Goal: Navigation & Orientation: Find specific page/section

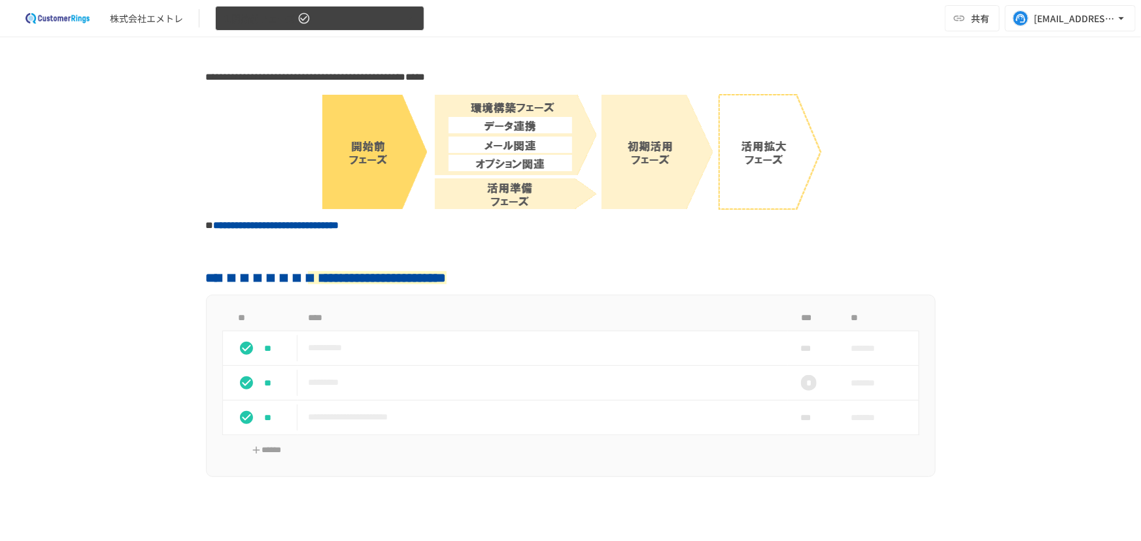
click at [322, 25] on button "1.開始前フェーズ" at bounding box center [319, 18] width 209 height 25
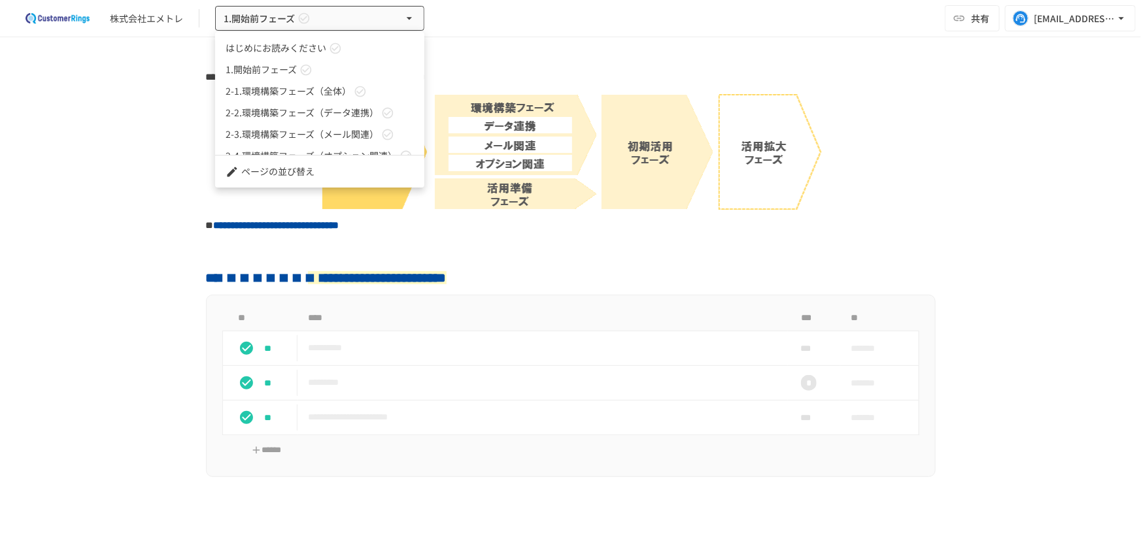
click at [314, 112] on span "2-2.環境構築フェーズ（データ連携）" at bounding box center [302, 113] width 153 height 14
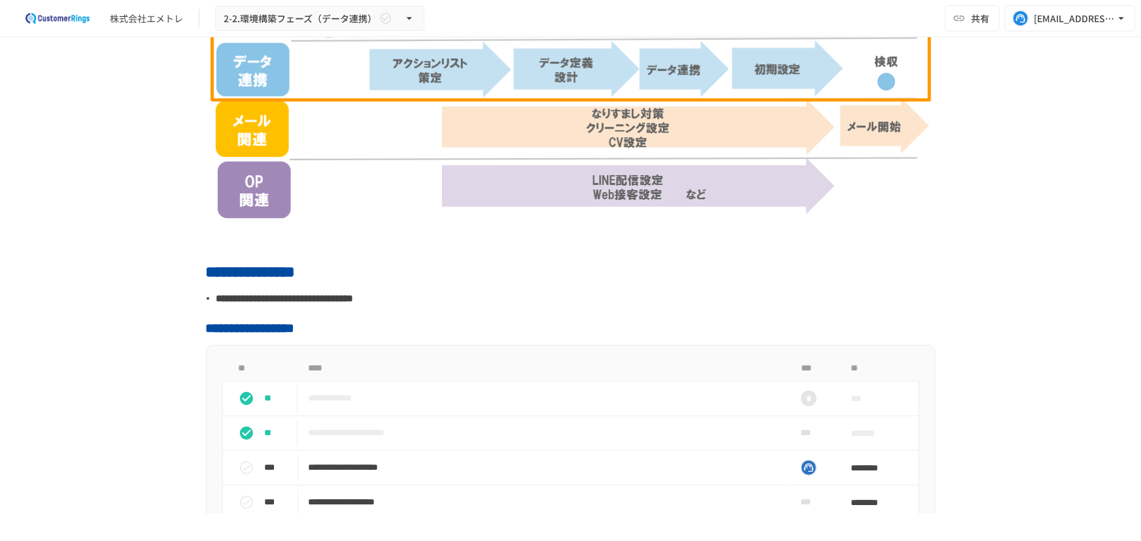
scroll to position [594, 0]
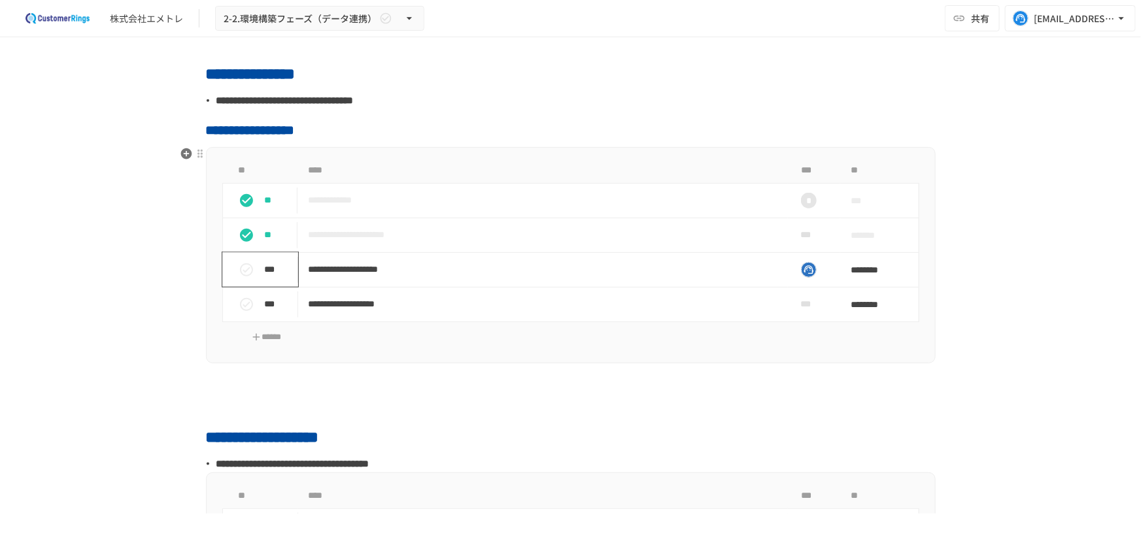
click at [243, 277] on icon "status" at bounding box center [247, 270] width 16 height 16
click at [243, 301] on icon "status" at bounding box center [247, 305] width 16 height 16
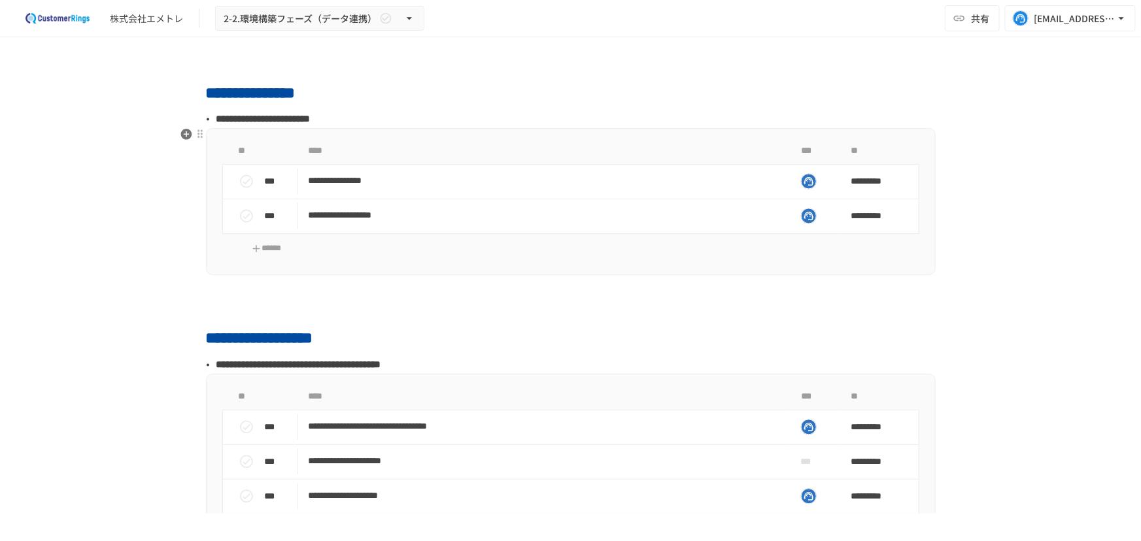
scroll to position [1188, 0]
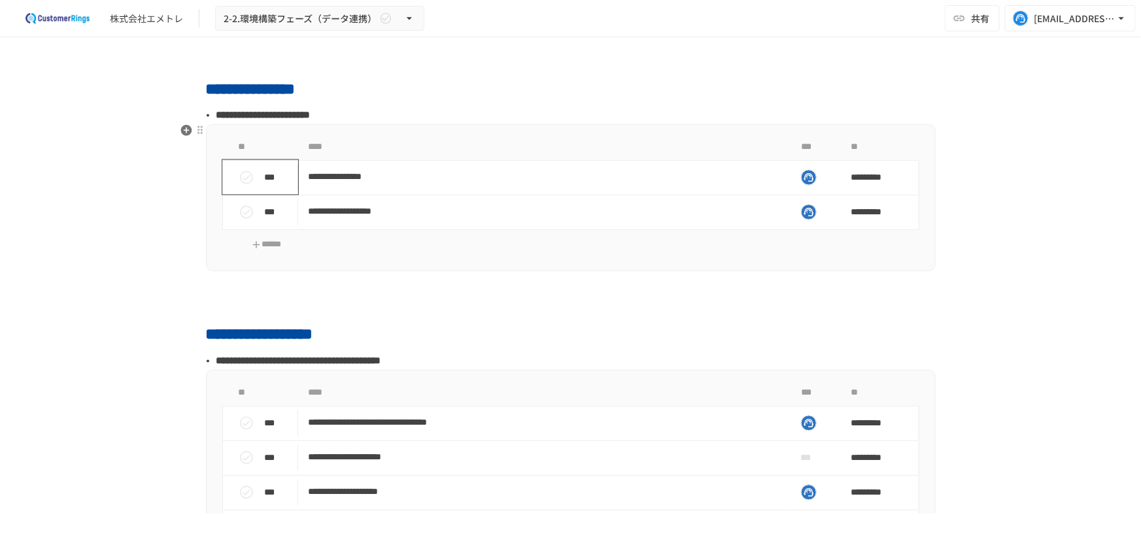
click at [242, 179] on icon "status" at bounding box center [247, 178] width 16 height 16
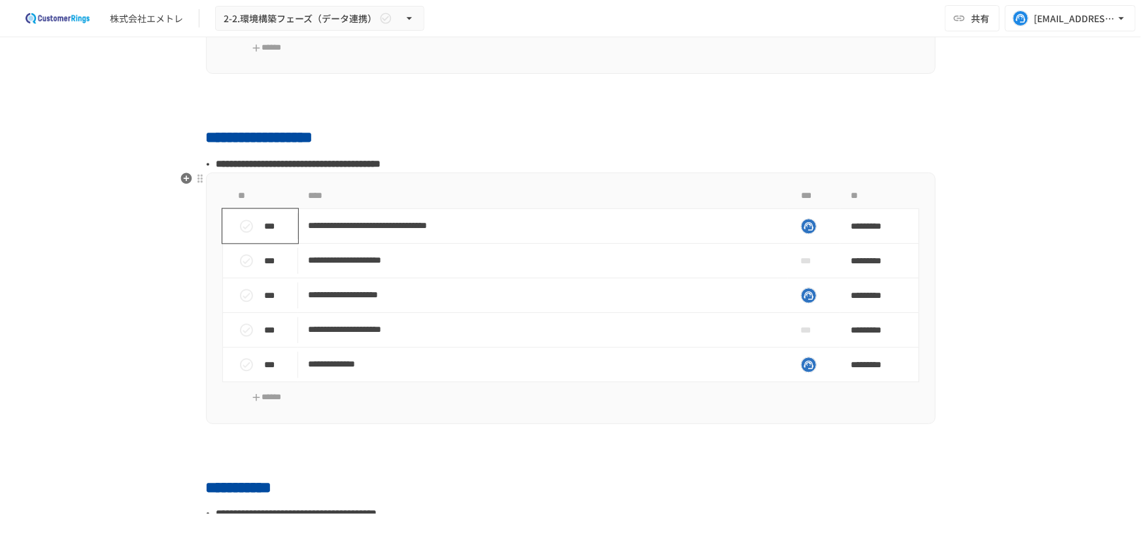
click at [237, 233] on button "status" at bounding box center [246, 226] width 26 height 26
click at [239, 244] on td "***" at bounding box center [260, 260] width 76 height 35
click at [239, 255] on icon "status" at bounding box center [247, 261] width 16 height 16
click at [246, 294] on icon "status" at bounding box center [247, 296] width 16 height 16
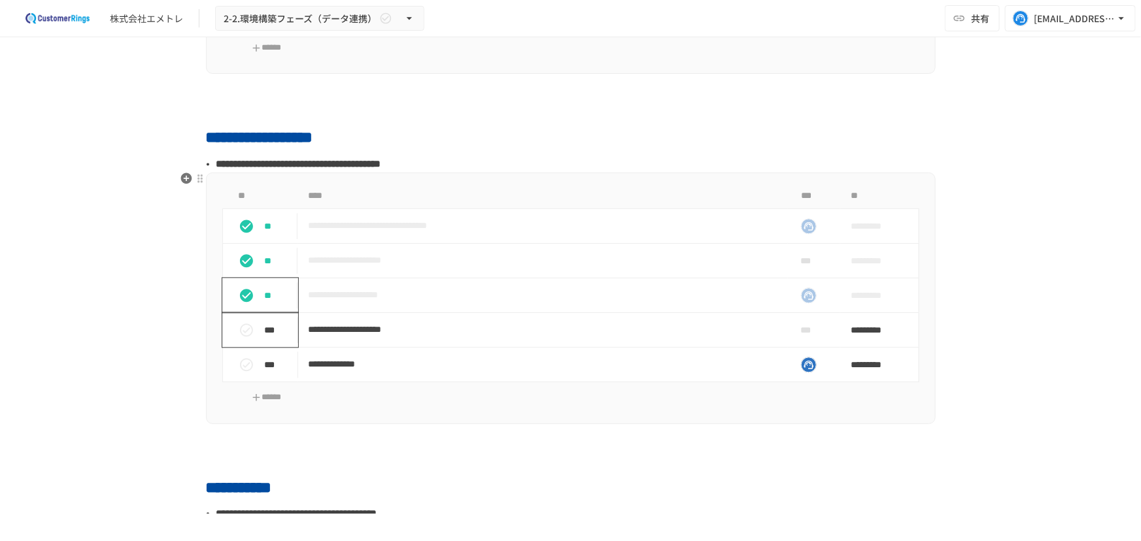
click at [251, 334] on button "status" at bounding box center [246, 330] width 26 height 26
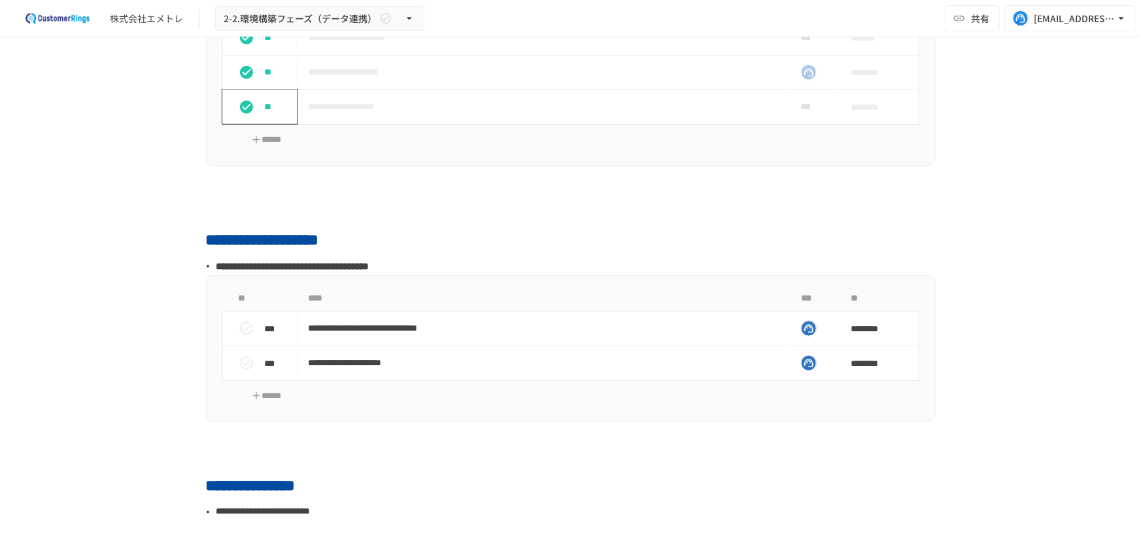
scroll to position [0, 0]
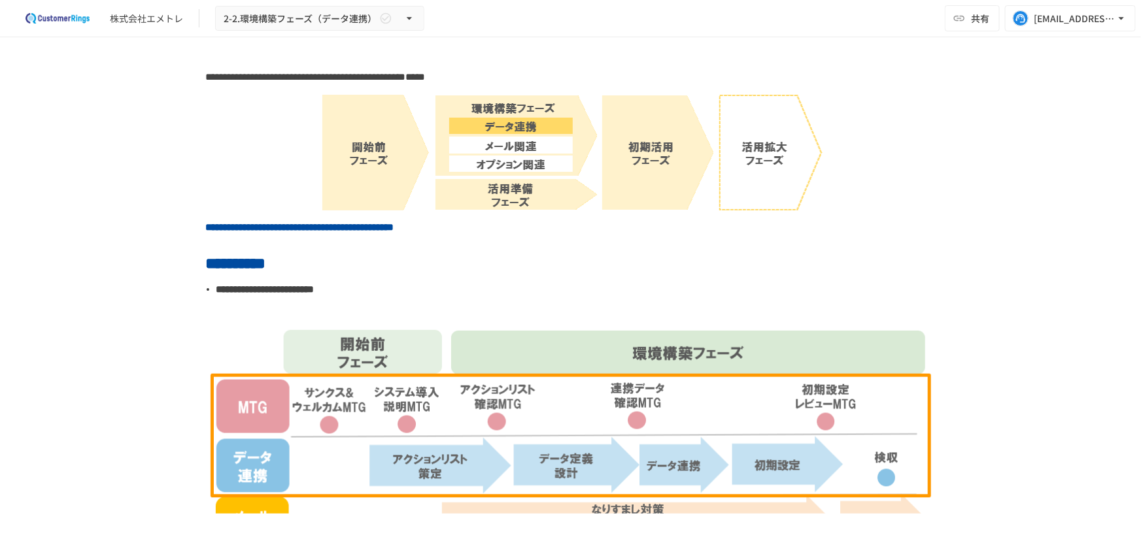
click at [319, 33] on div "株式会社エメトレ 2-2.環境構築フェーズ（データ連携） 共有 [EMAIL_ADDRESS][PERSON_NAME][DOMAIN_NAME]" at bounding box center [570, 18] width 1141 height 37
click at [319, 26] on button "2-2.環境構築フェーズ（データ連携）" at bounding box center [319, 18] width 209 height 25
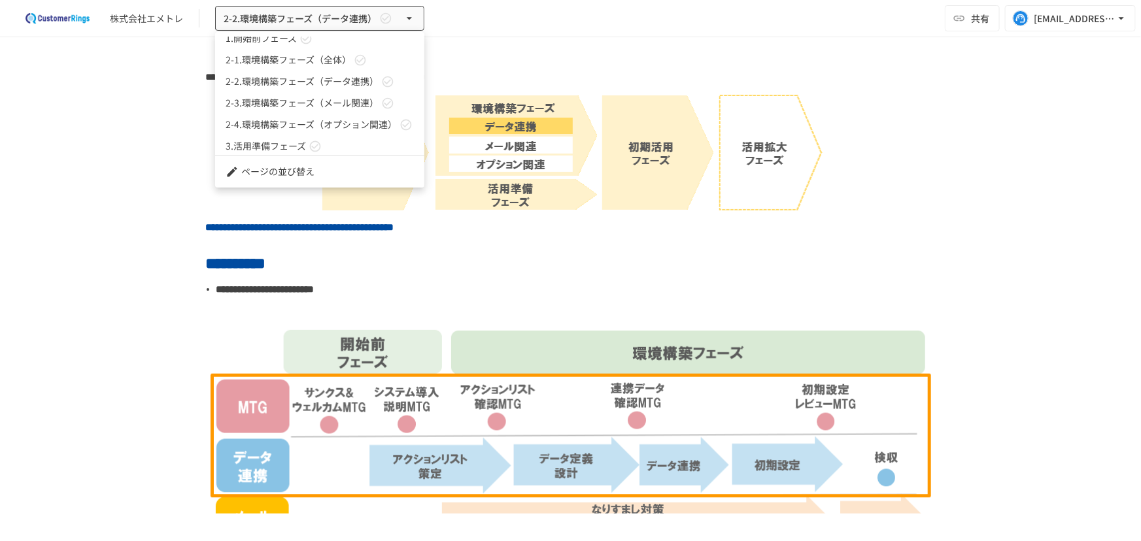
scroll to position [57, 0]
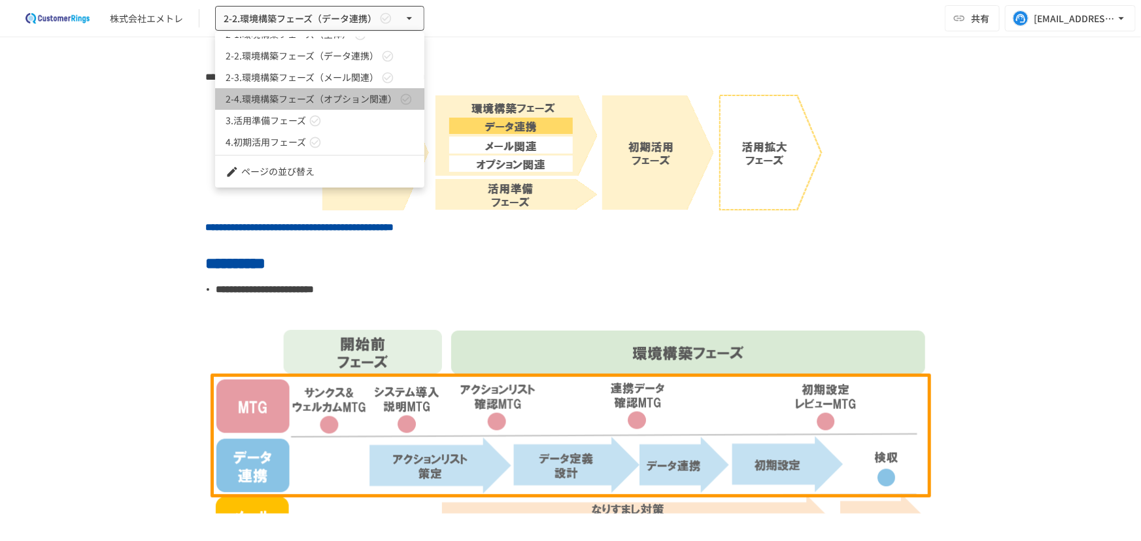
click at [339, 97] on span "2-4.環境構築フェーズ（オプション関連）" at bounding box center [311, 99] width 171 height 14
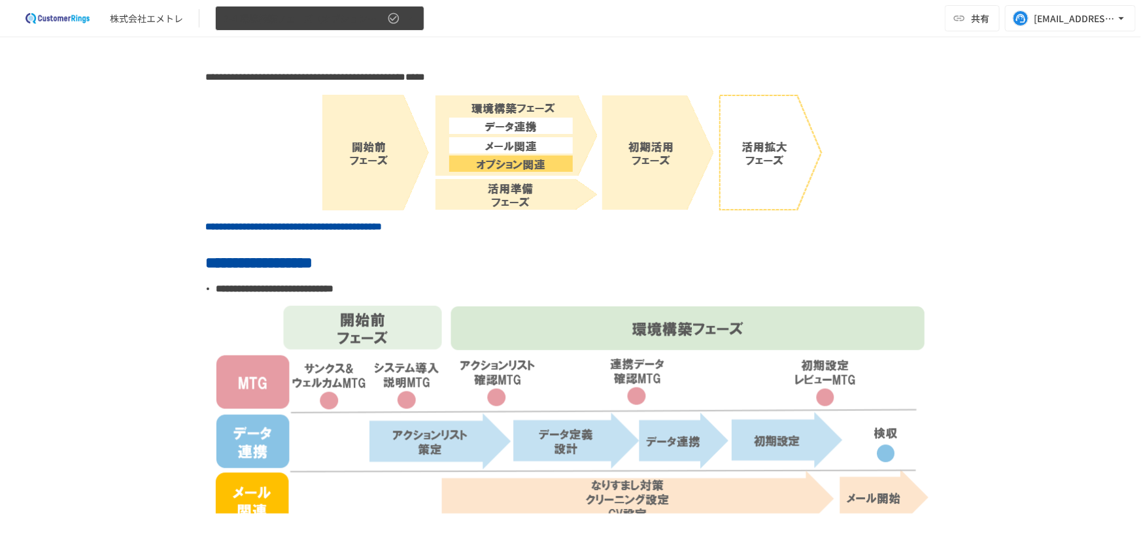
click at [309, 23] on span "2-4.環境構築フェーズ（オプション関連）" at bounding box center [304, 18] width 161 height 16
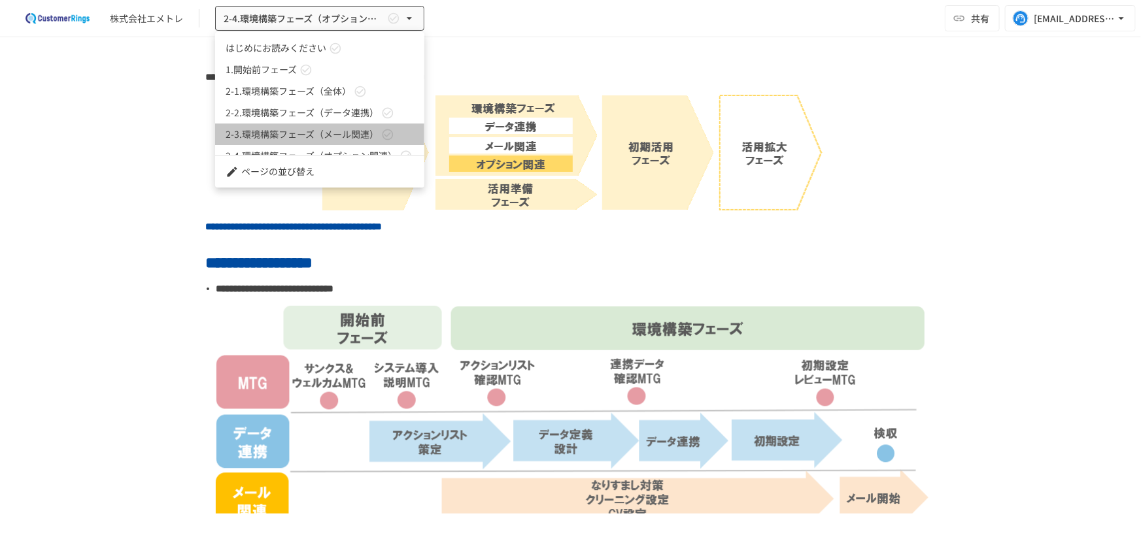
click at [306, 138] on span "2-3.環境構築フェーズ（メール関連）" at bounding box center [302, 134] width 153 height 14
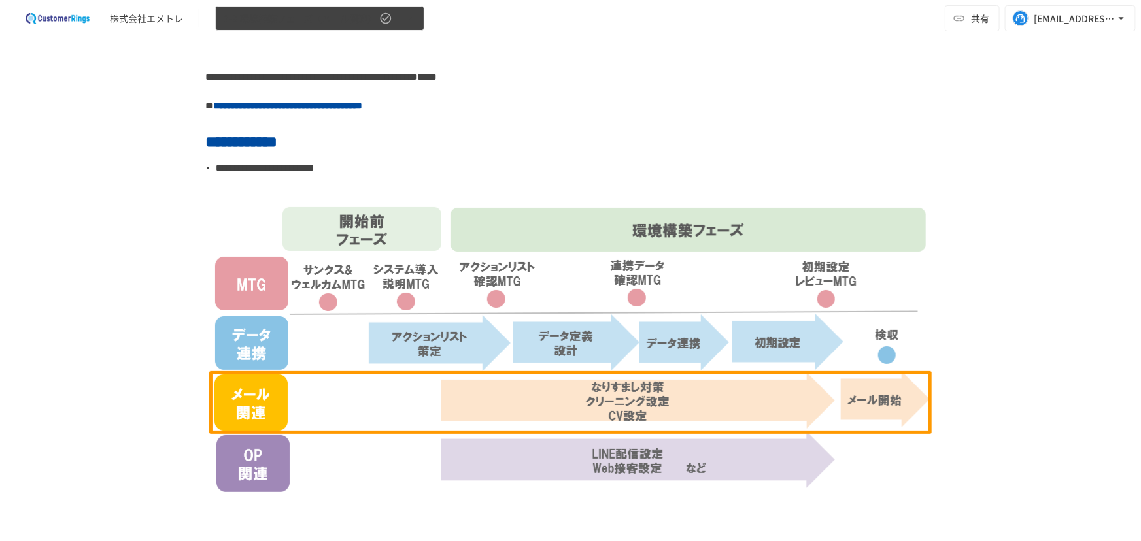
click at [286, 12] on span "2-3.環境構築フェーズ（メール関連）" at bounding box center [300, 18] width 153 height 16
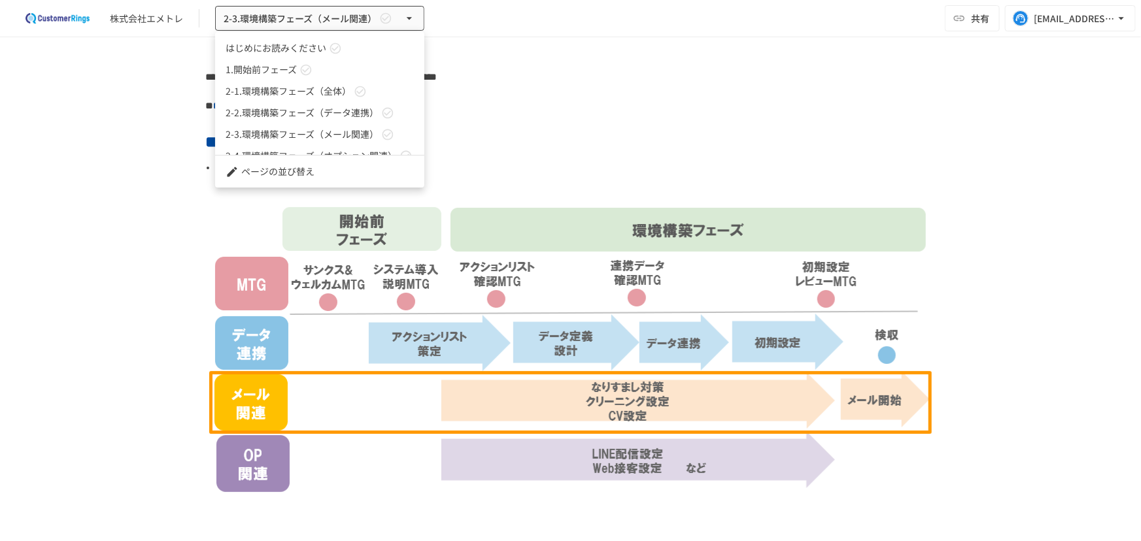
click at [288, 91] on span "2-1.環境構築フェーズ（全体）" at bounding box center [289, 91] width 126 height 14
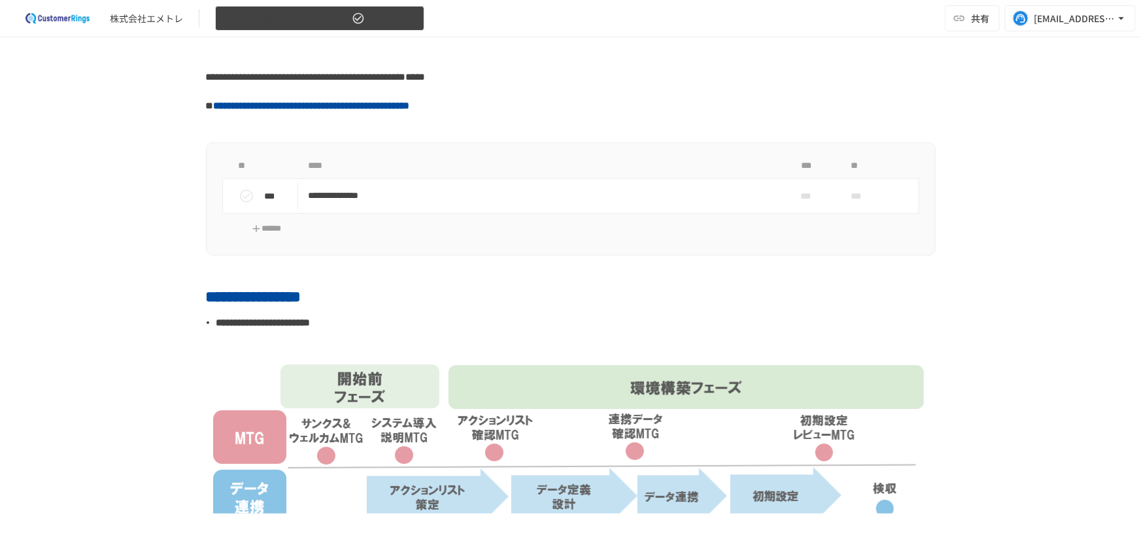
click at [288, 18] on span "2-1.環境構築フェーズ（全体）" at bounding box center [287, 18] width 126 height 16
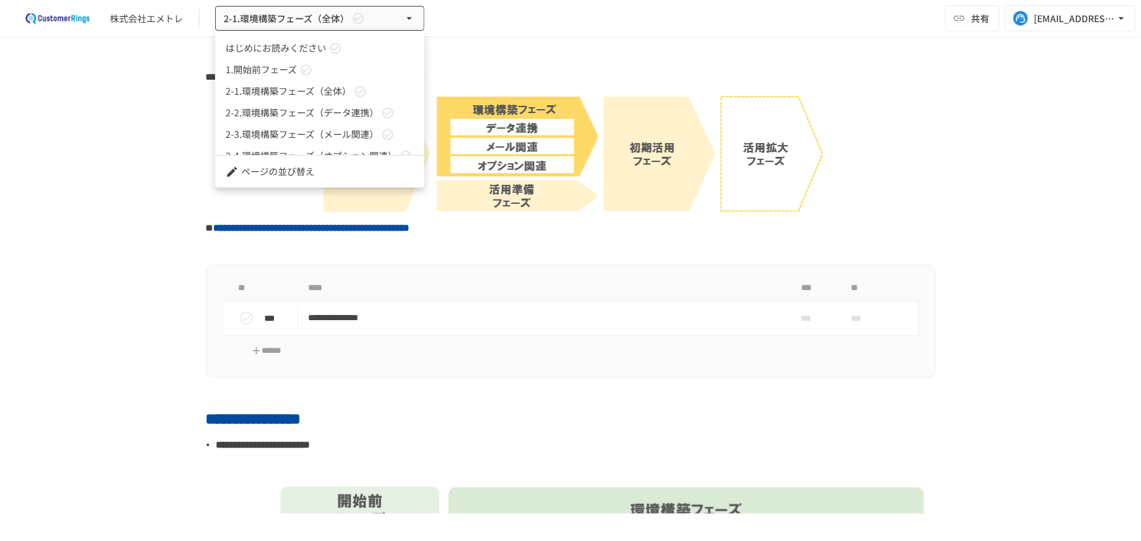
click at [290, 94] on span "2-1.環境構築フェーズ（全体）" at bounding box center [289, 91] width 126 height 14
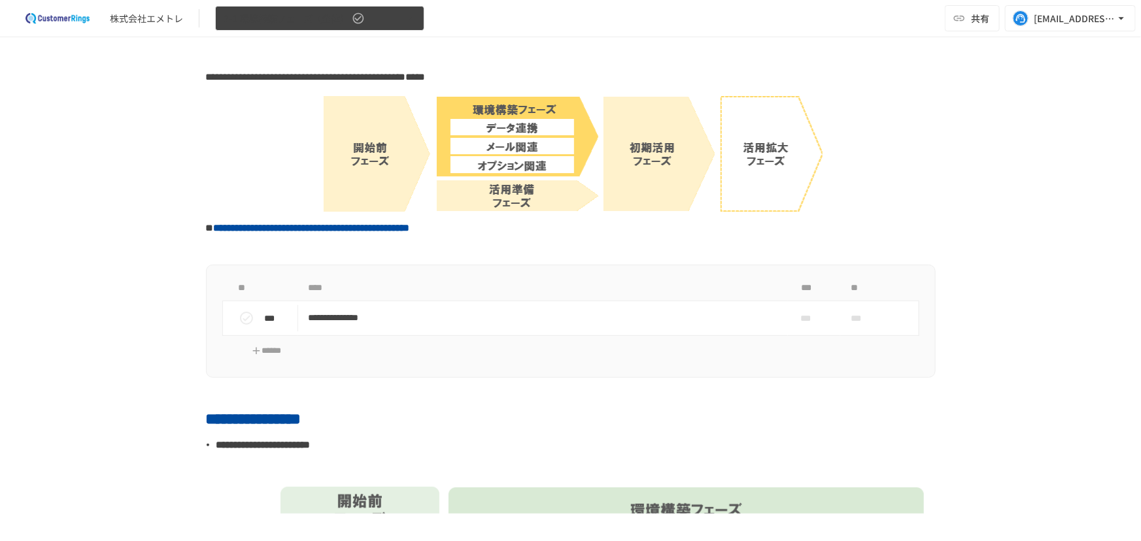
click at [286, 17] on span "2-1.環境構築フェーズ（全体）" at bounding box center [287, 18] width 126 height 16
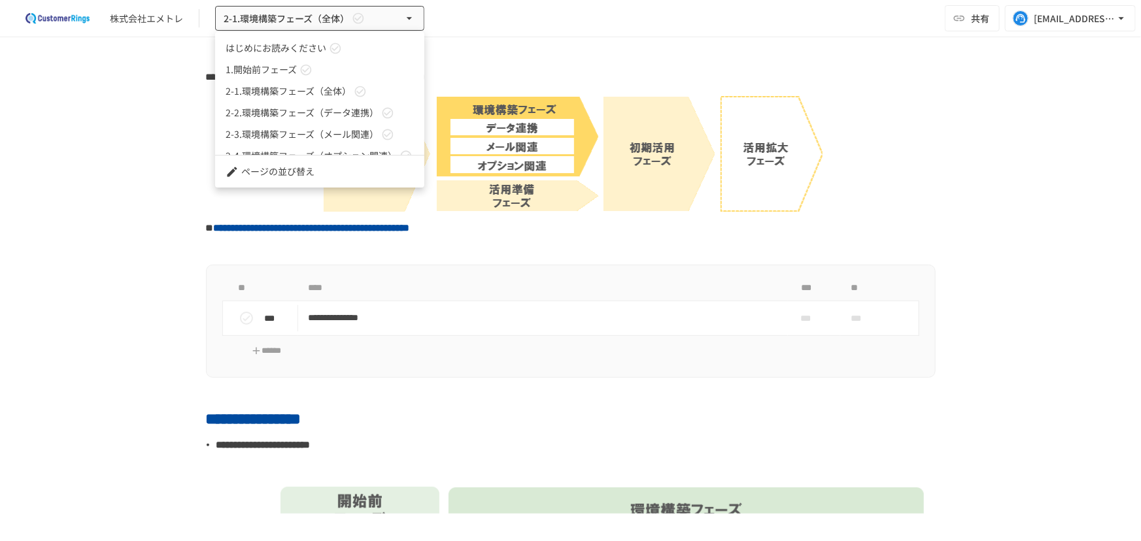
click at [286, 73] on span "1.開始前フェーズ" at bounding box center [261, 70] width 71 height 14
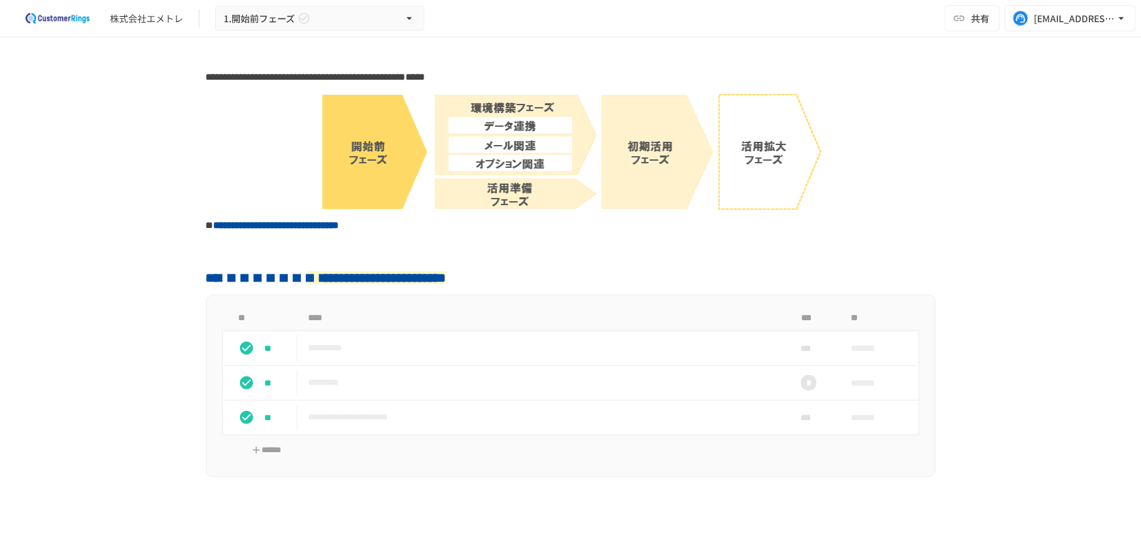
click at [120, 218] on div "**********" at bounding box center [570, 275] width 1141 height 477
click at [57, 196] on div "**********" at bounding box center [570, 275] width 1141 height 477
